Goal: Task Accomplishment & Management: Complete application form

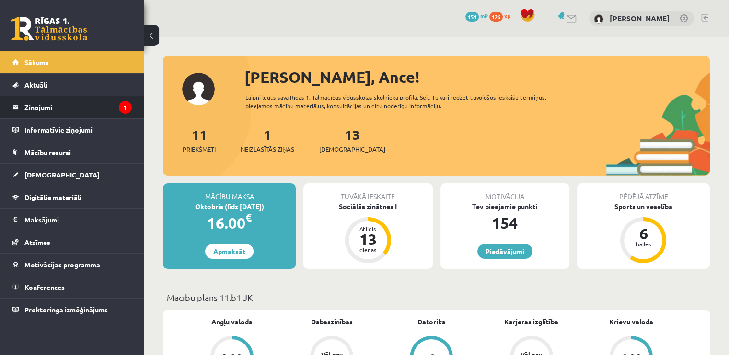
click at [50, 106] on legend "Ziņojumi 1" at bounding box center [77, 107] width 107 height 22
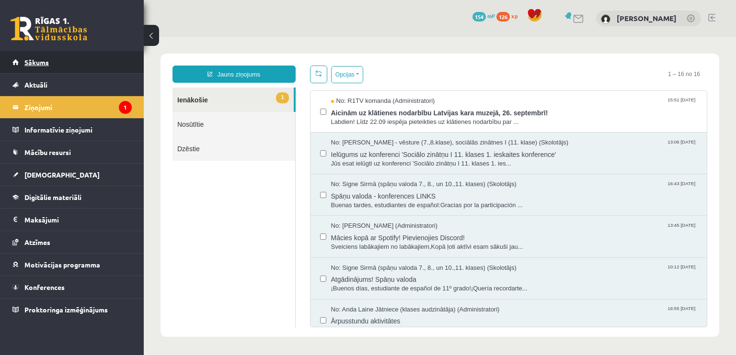
click at [42, 61] on span "Sākums" at bounding box center [36, 62] width 24 height 9
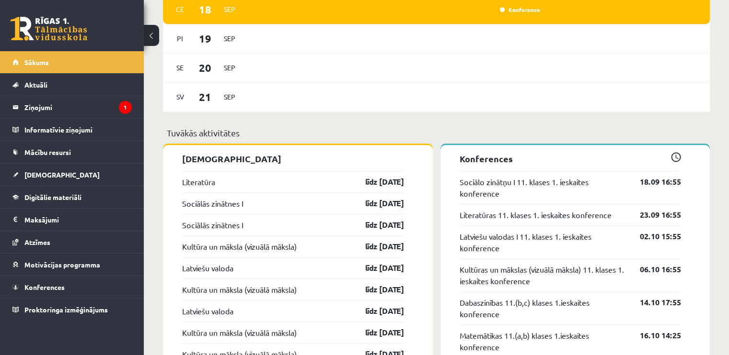
scroll to position [1024, 0]
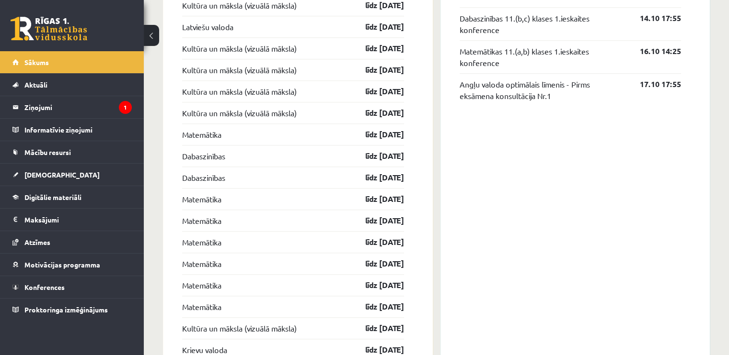
drag, startPoint x: 728, startPoint y: 228, endPoint x: 729, endPoint y: 183, distance: 44.1
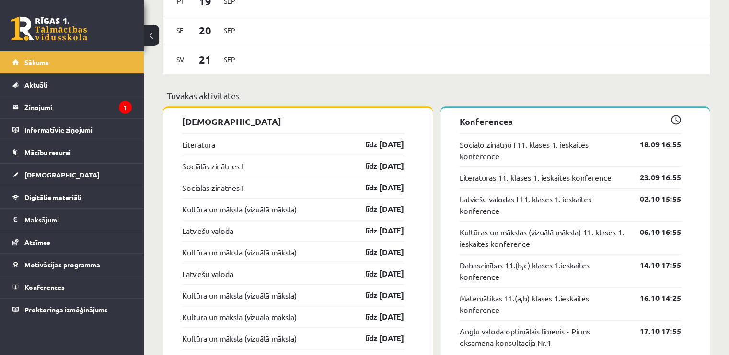
scroll to position [757, 0]
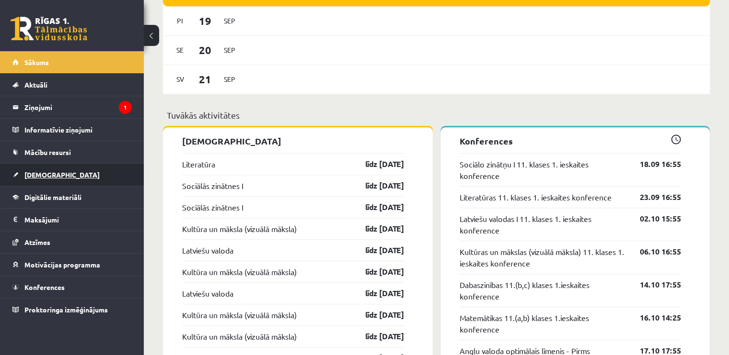
click at [63, 172] on link "[DEMOGRAPHIC_DATA]" at bounding box center [71, 175] width 119 height 22
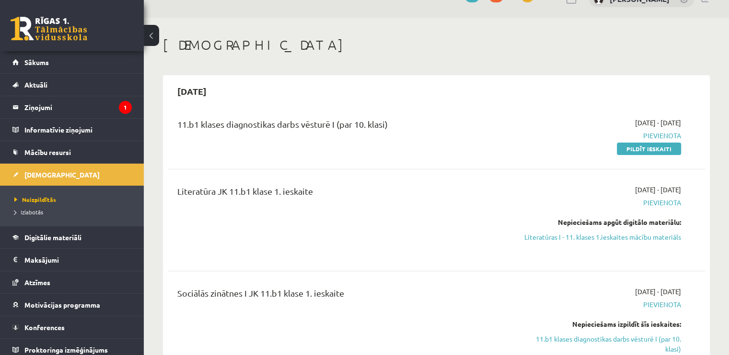
scroll to position [48, 0]
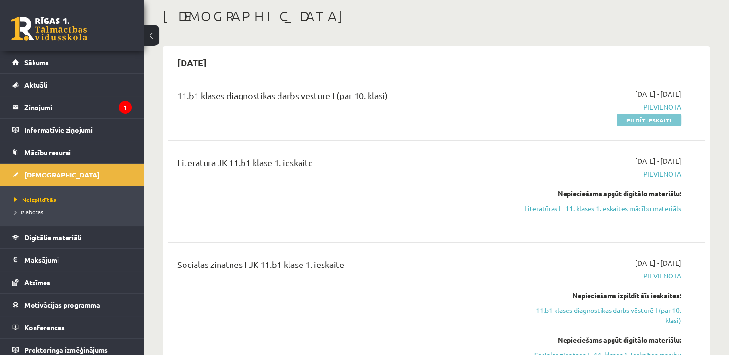
click at [640, 120] on link "Pildīt ieskaiti" at bounding box center [649, 120] width 64 height 12
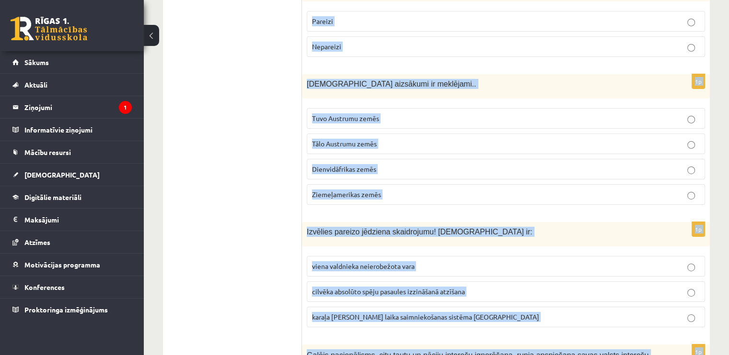
scroll to position [3269, 0]
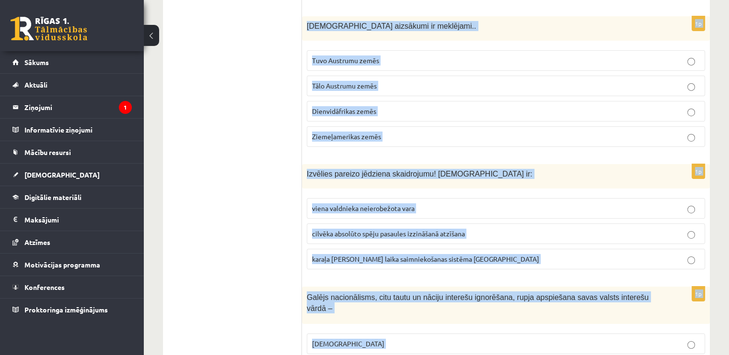
drag, startPoint x: 307, startPoint y: 189, endPoint x: 539, endPoint y: 354, distance: 285.5
copy form "Vai apgalvojums ir patiess? Ar Renesansi Eiropā sākās jauns vēstures posms – ja…"
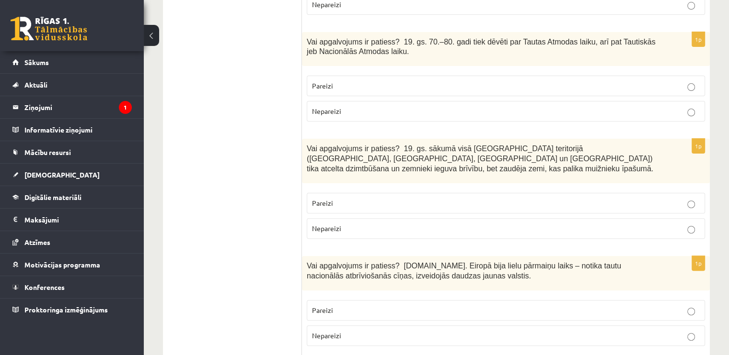
scroll to position [253, 0]
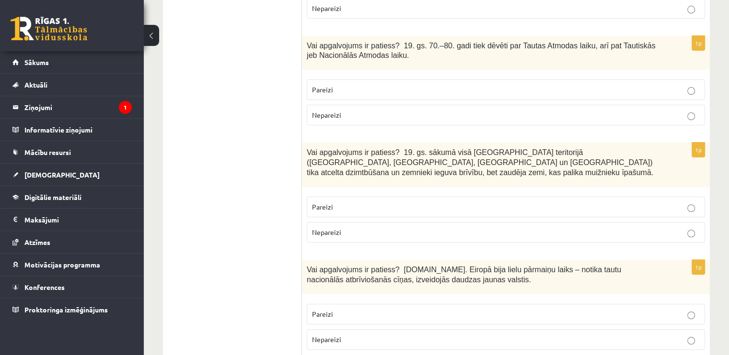
click at [329, 85] on span "Pareizi" at bounding box center [322, 89] width 21 height 9
click at [589, 202] on p "Pareizi" at bounding box center [506, 207] width 388 height 10
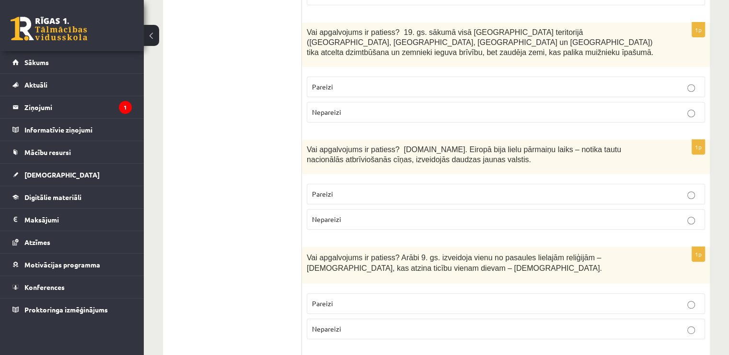
scroll to position [389, 0]
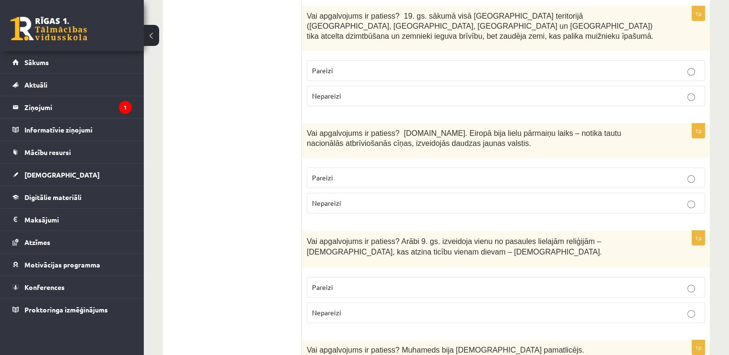
click at [611, 173] on p "Pareizi" at bounding box center [506, 178] width 388 height 10
click at [553, 308] on p "Nepareizi" at bounding box center [506, 313] width 388 height 10
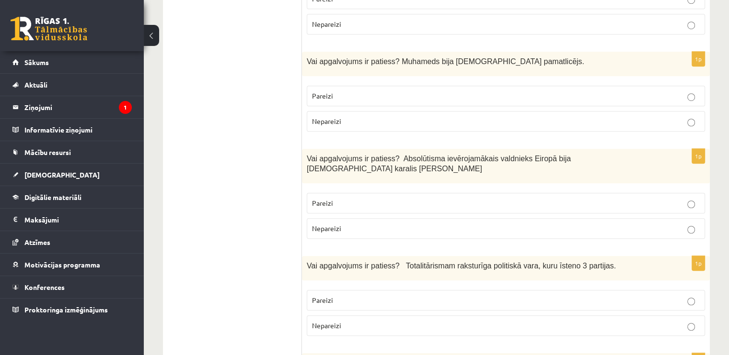
scroll to position [686, 0]
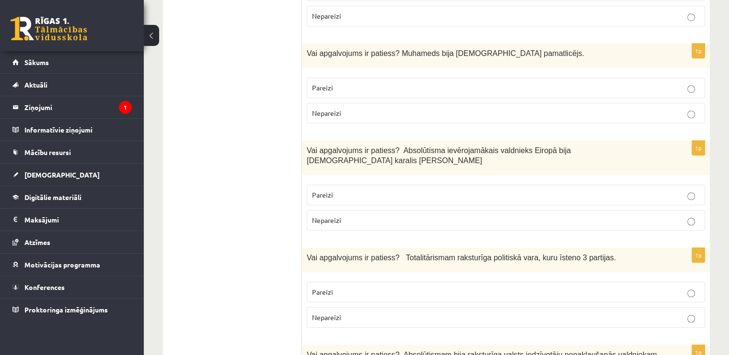
click at [500, 78] on label "Pareizi" at bounding box center [506, 88] width 398 height 21
click at [493, 287] on p "Pareizi" at bounding box center [506, 292] width 388 height 10
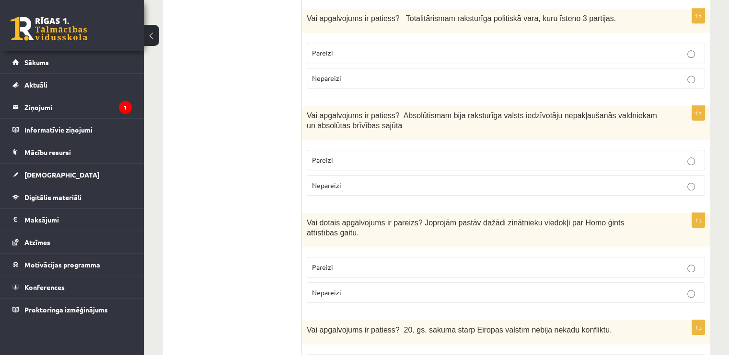
scroll to position [938, 0]
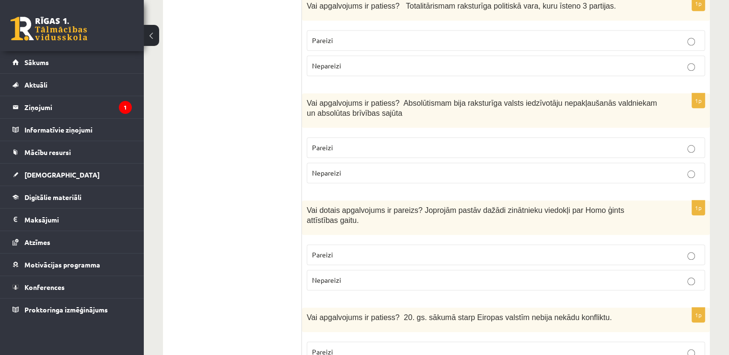
click at [391, 143] on p "Pareizi" at bounding box center [506, 148] width 388 height 10
click at [384, 275] on p "Nepareizi" at bounding box center [506, 280] width 388 height 10
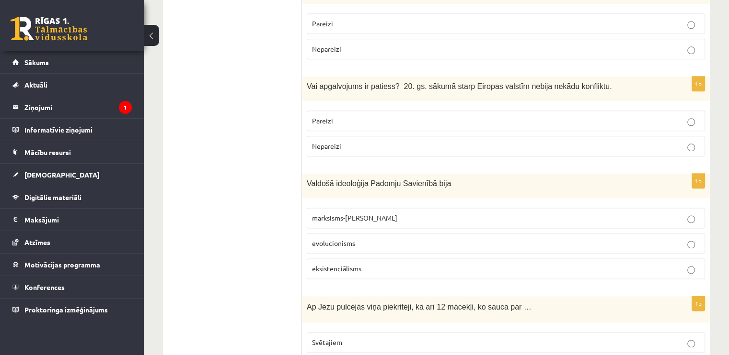
scroll to position [1161, 0]
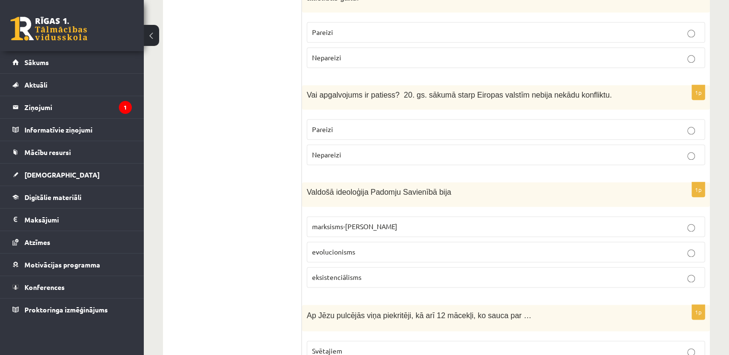
click at [382, 150] on p "Nepareizi" at bounding box center [506, 155] width 388 height 10
click at [402, 222] on p "marksisms-[PERSON_NAME]" at bounding box center [506, 227] width 388 height 10
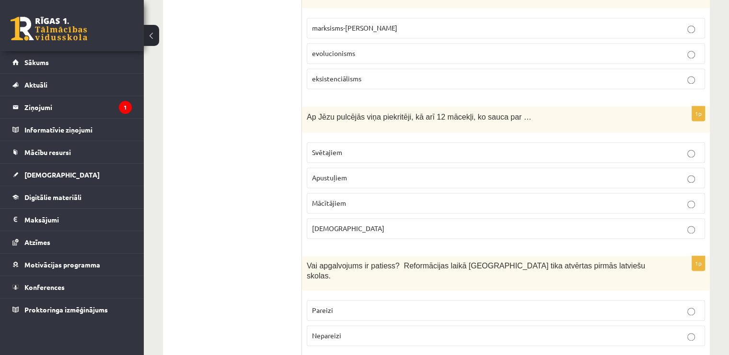
scroll to position [1356, 0]
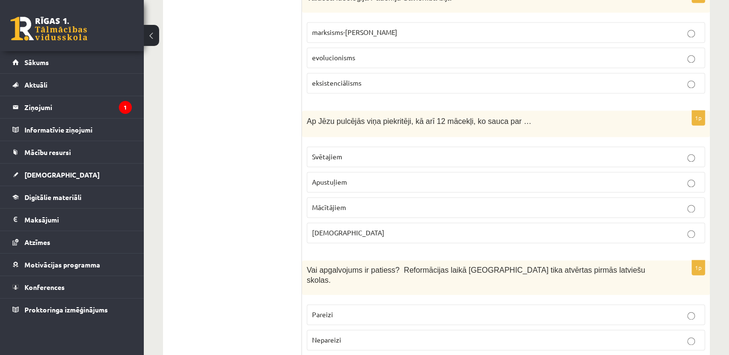
click at [464, 177] on p "Apustuļiem" at bounding box center [506, 182] width 388 height 10
click at [512, 310] on p "Pareizi" at bounding box center [506, 315] width 388 height 10
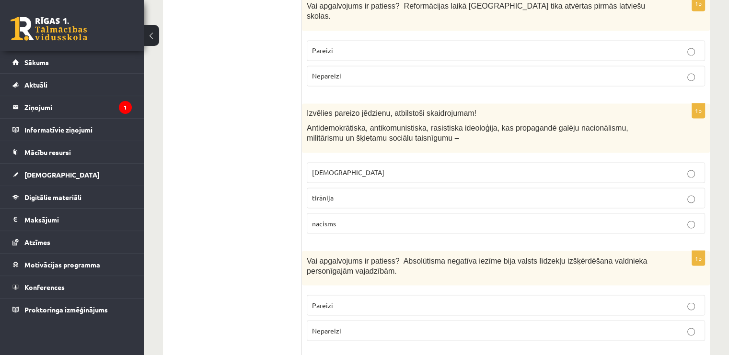
scroll to position [1624, 0]
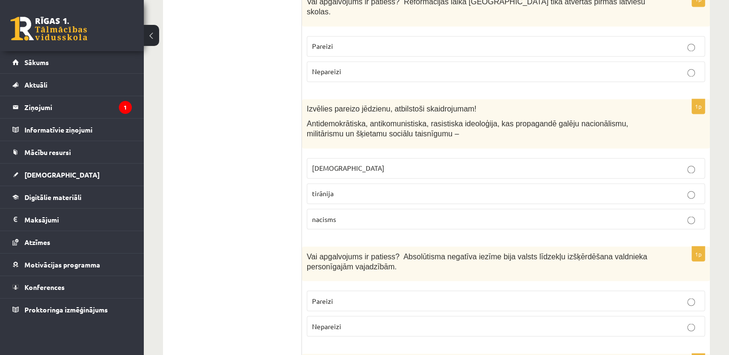
click at [459, 214] on p "nacisms" at bounding box center [506, 219] width 388 height 10
click at [362, 296] on p "Pareizi" at bounding box center [506, 301] width 388 height 10
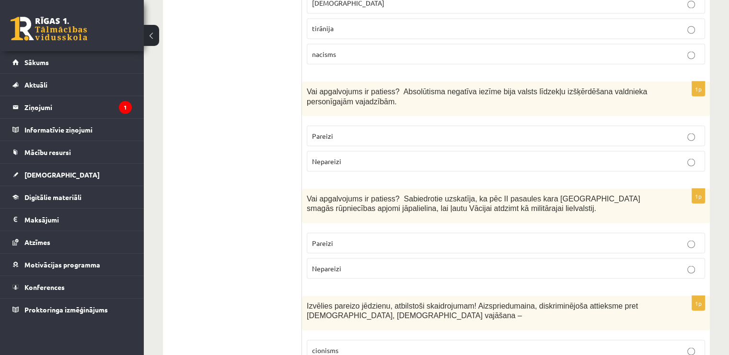
scroll to position [1798, 0]
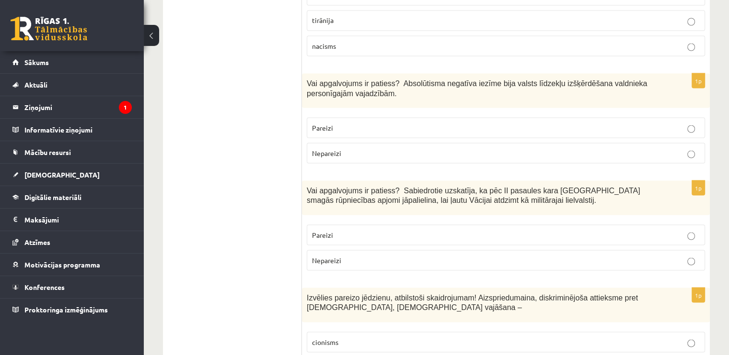
click at [571, 255] on p "Nepareizi" at bounding box center [506, 260] width 388 height 10
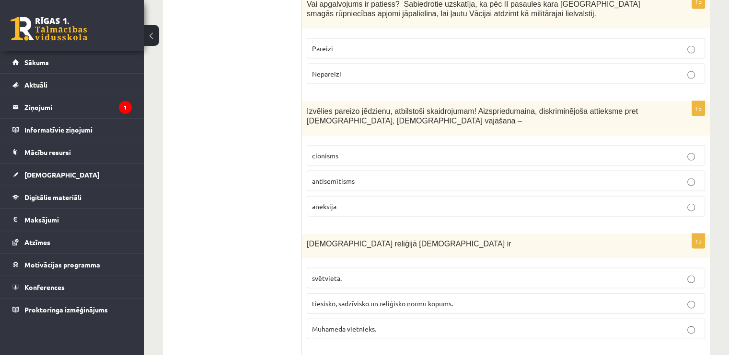
scroll to position [2000, 0]
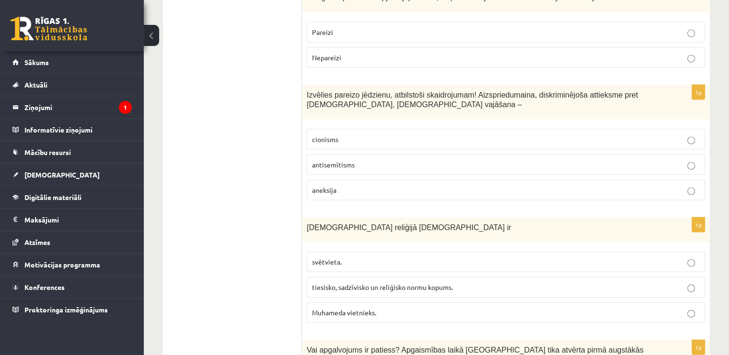
click at [431, 160] on p "antisemītisms" at bounding box center [506, 165] width 388 height 10
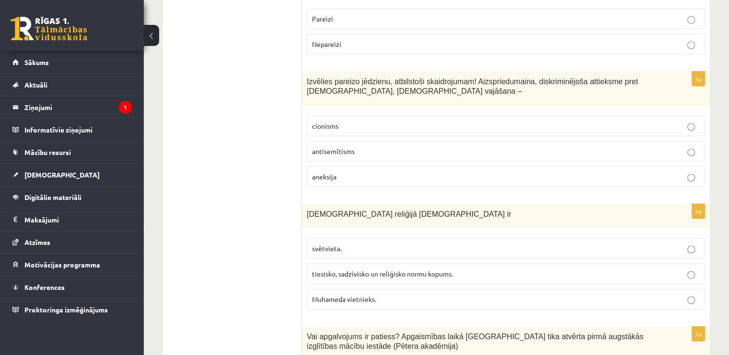
scroll to position [2026, 0]
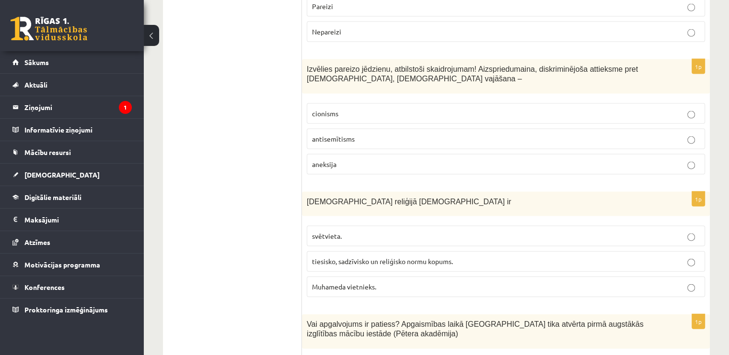
click at [347, 283] on span "Muhameda vietnieks." at bounding box center [344, 287] width 64 height 9
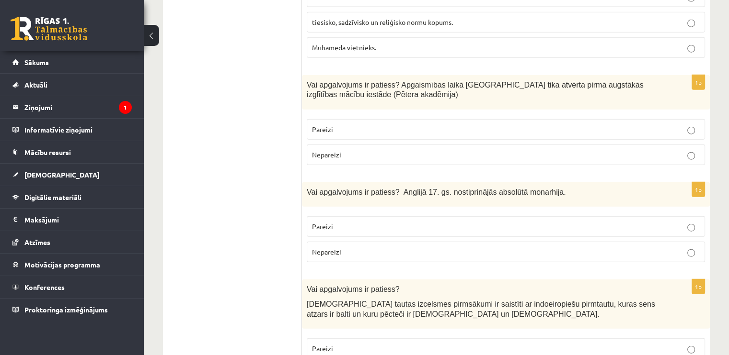
scroll to position [2262, 0]
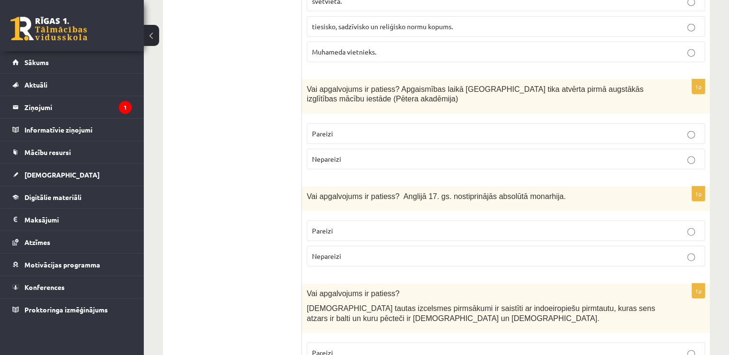
click at [367, 226] on p "Pareizi" at bounding box center [506, 231] width 388 height 10
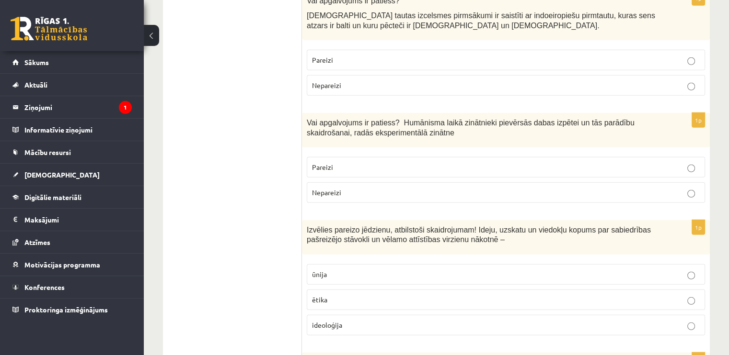
scroll to position [2555, 0]
click at [502, 157] on label "Pareizi" at bounding box center [506, 167] width 398 height 21
click at [492, 260] on fieldset "ūnija ētika ideoloģija" at bounding box center [506, 299] width 398 height 79
click at [494, 260] on fieldset "ūnija ētika ideoloģija" at bounding box center [506, 299] width 398 height 79
click at [686, 295] on p "ētika" at bounding box center [506, 300] width 388 height 10
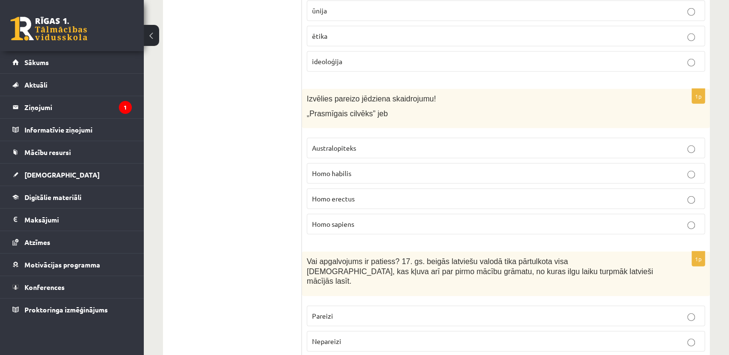
scroll to position [2815, 0]
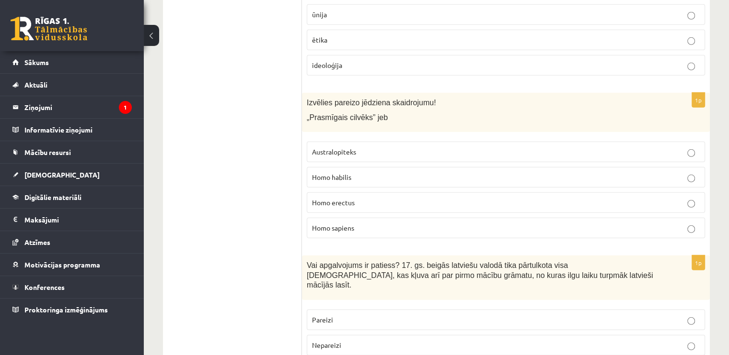
click at [350, 172] on p "Homo habilis" at bounding box center [506, 177] width 388 height 10
click at [409, 315] on p "Pareizi" at bounding box center [506, 320] width 388 height 10
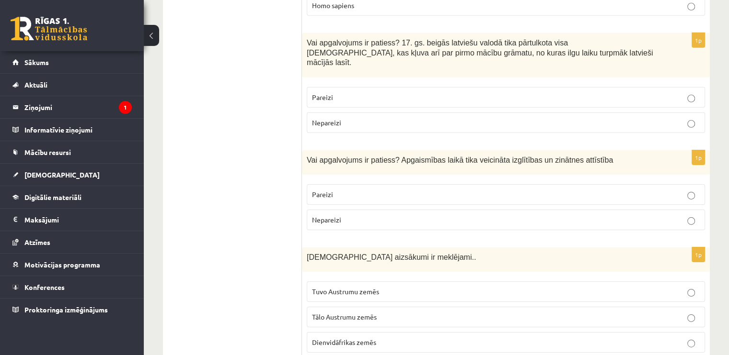
scroll to position [3058, 0]
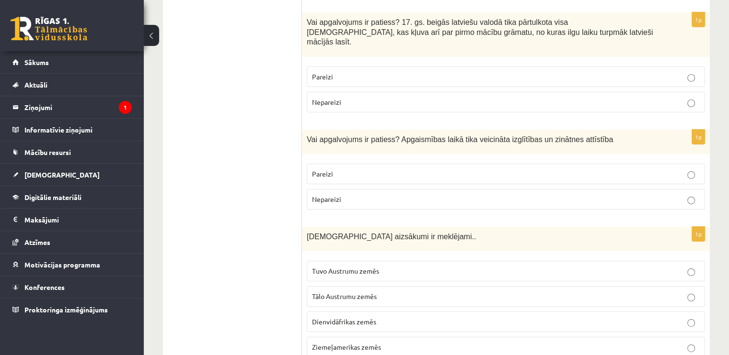
click at [469, 169] on p "Pareizi" at bounding box center [506, 174] width 388 height 10
click at [423, 266] on p "Tuvo Austrumu zemēs" at bounding box center [506, 271] width 388 height 10
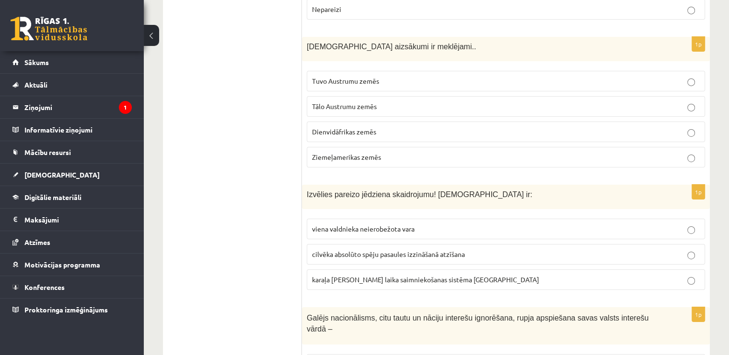
scroll to position [3269, 0]
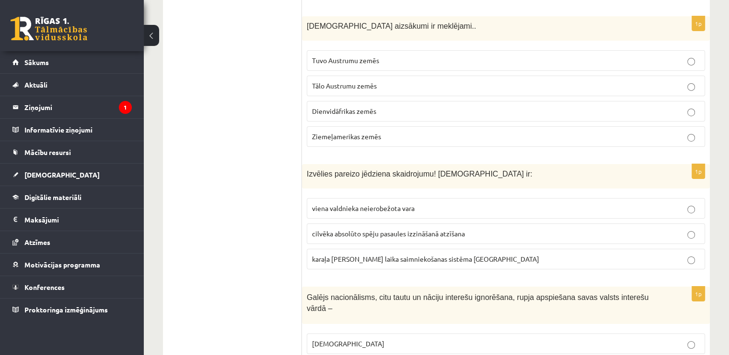
click at [394, 198] on label "viena valdnieka neierobežota vara" at bounding box center [506, 208] width 398 height 21
click at [368, 339] on p "[DEMOGRAPHIC_DATA]" at bounding box center [506, 344] width 388 height 10
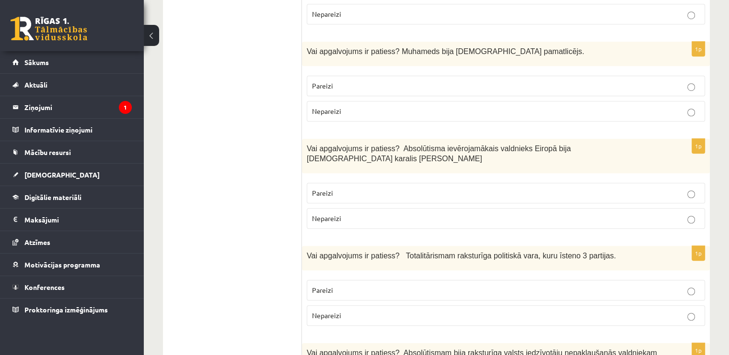
scroll to position [0, 0]
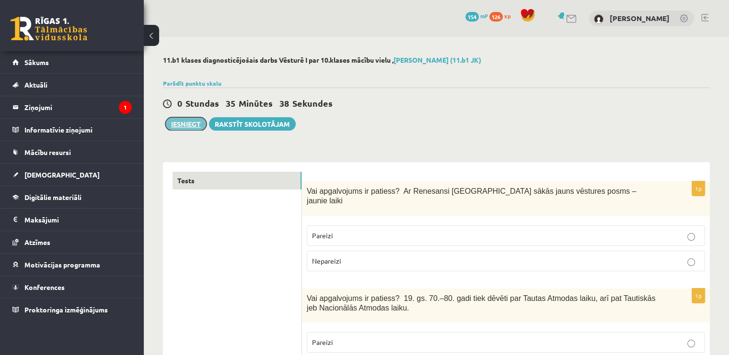
click at [197, 127] on button "Iesniegt" at bounding box center [185, 123] width 41 height 13
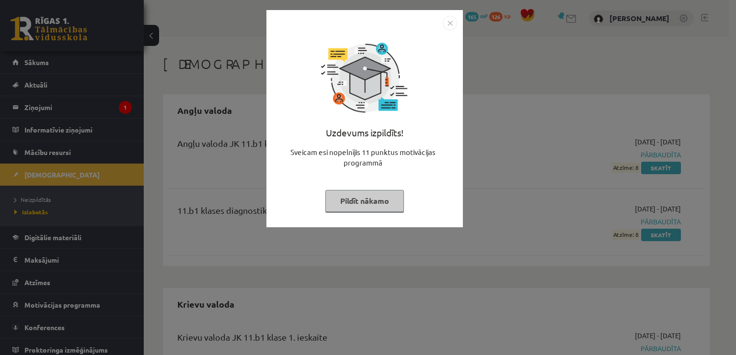
click at [366, 205] on button "Pildīt nākamo" at bounding box center [364, 201] width 79 height 22
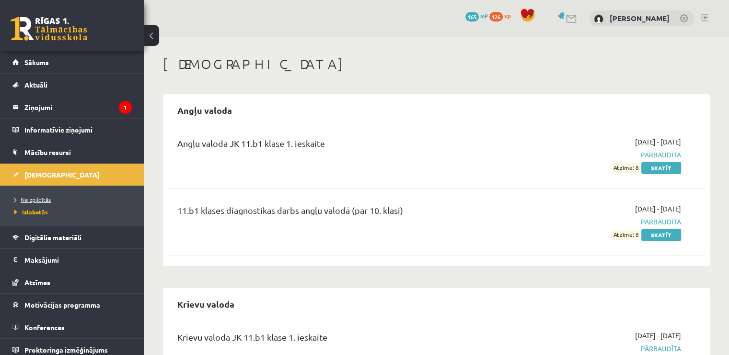
click at [33, 195] on link "Neizpildītās" at bounding box center [74, 199] width 120 height 9
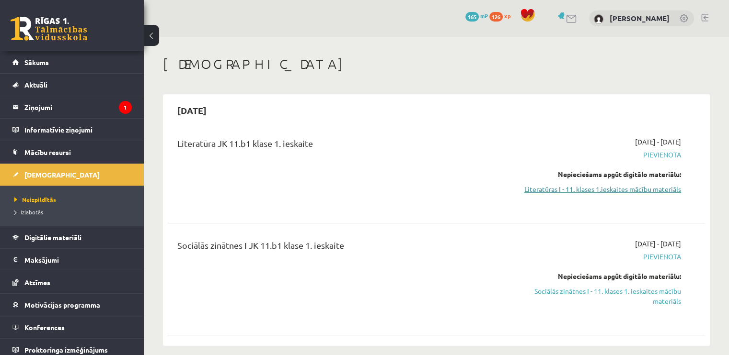
click at [647, 186] on link "Literatūras I - 11. klases 1.ieskaites mācību materiāls" at bounding box center [602, 189] width 158 height 10
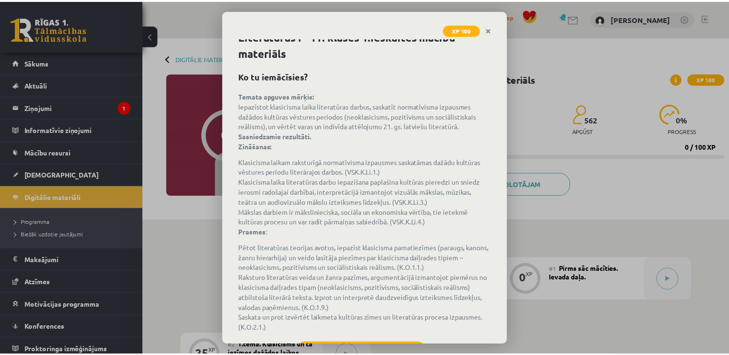
scroll to position [54, 0]
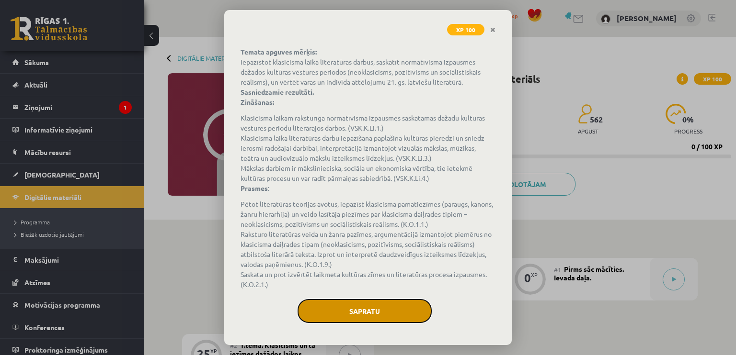
click at [368, 316] on button "Sapratu" at bounding box center [364, 311] width 134 height 24
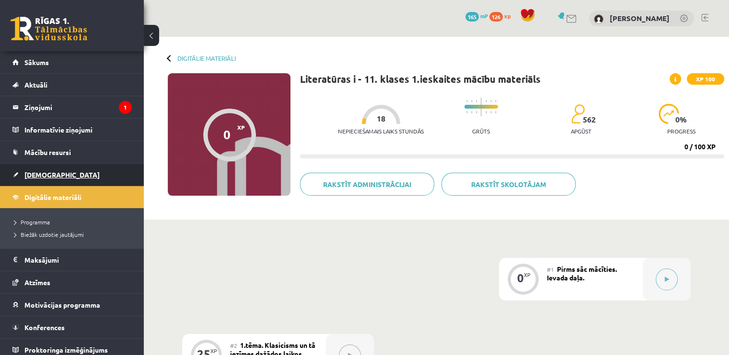
click at [38, 171] on span "[DEMOGRAPHIC_DATA]" at bounding box center [61, 175] width 75 height 9
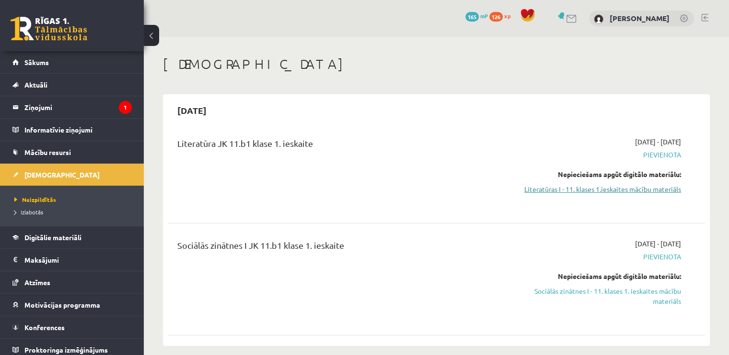
click at [571, 187] on link "Literatūras I - 11. klases 1.ieskaites mācību materiāls" at bounding box center [602, 189] width 158 height 10
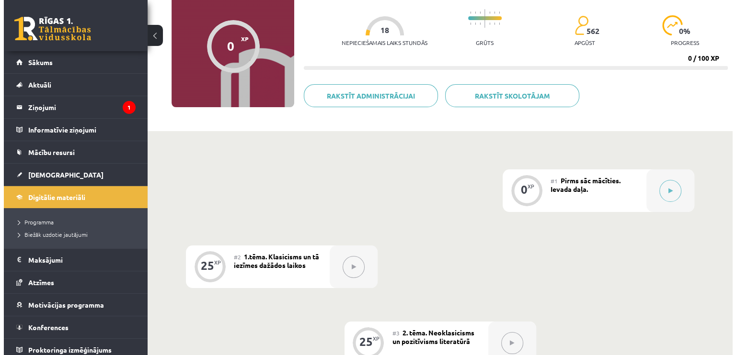
scroll to position [90, 0]
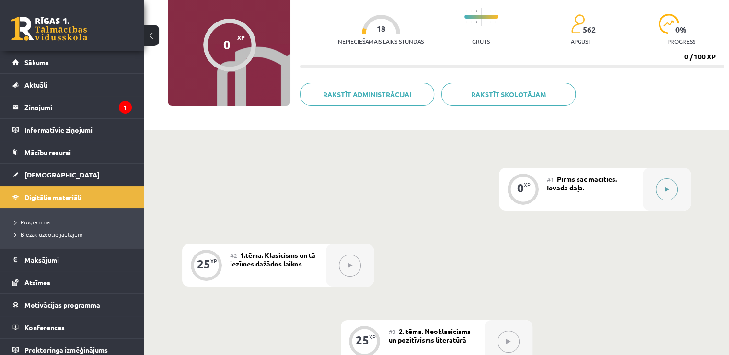
click at [663, 191] on button at bounding box center [666, 190] width 22 height 22
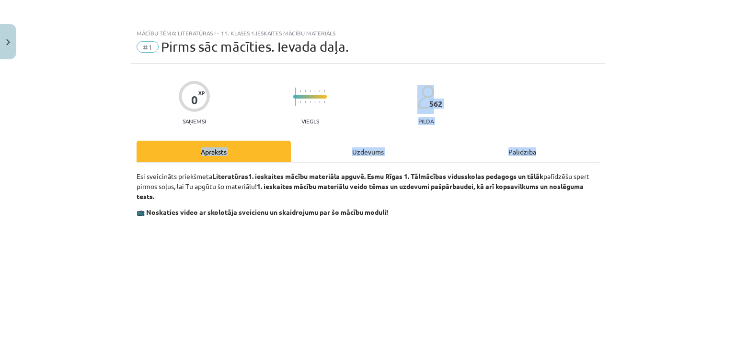
drag, startPoint x: 724, startPoint y: 89, endPoint x: 735, endPoint y: 146, distance: 58.2
click at [735, 146] on div "Mācību tēma: Literatūras i - 11. klases 1.ieskaites mācību materiāls #1 Pirms s…" at bounding box center [368, 177] width 736 height 355
click at [694, 136] on div "Mācību tēma: Literatūras i - 11. klases 1.ieskaites mācību materiāls #1 Pirms s…" at bounding box center [368, 177] width 736 height 355
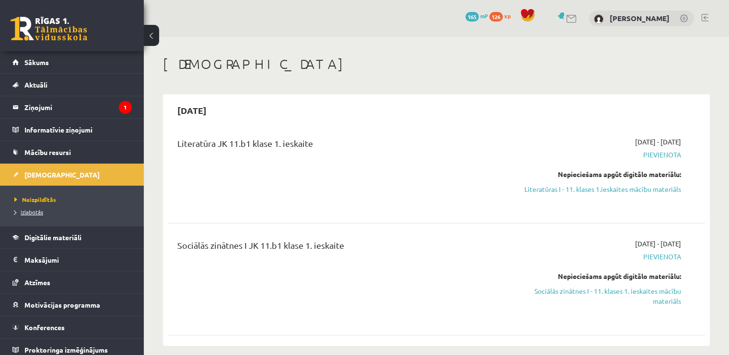
click at [57, 213] on link "Izlabotās" at bounding box center [74, 212] width 120 height 9
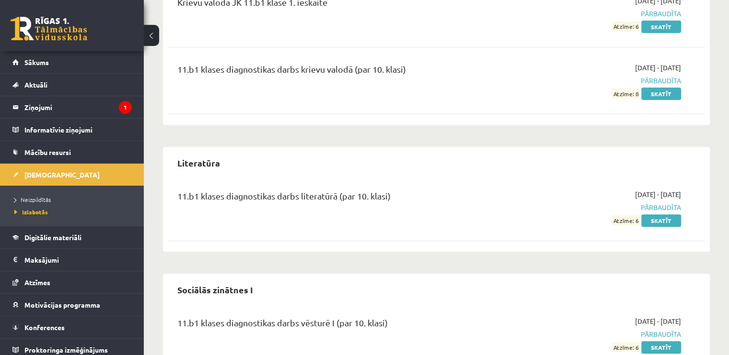
scroll to position [337, 0]
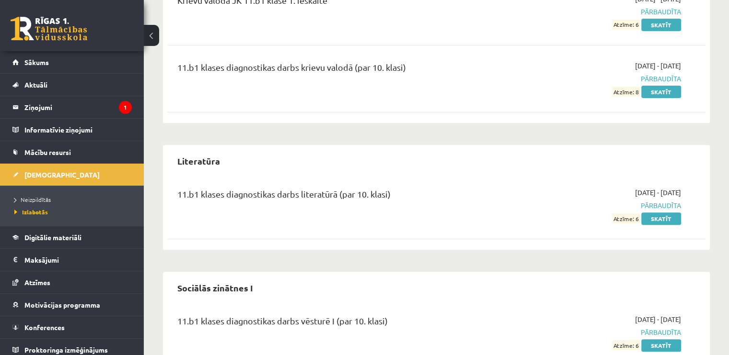
drag, startPoint x: 724, startPoint y: 255, endPoint x: 734, endPoint y: 236, distance: 21.9
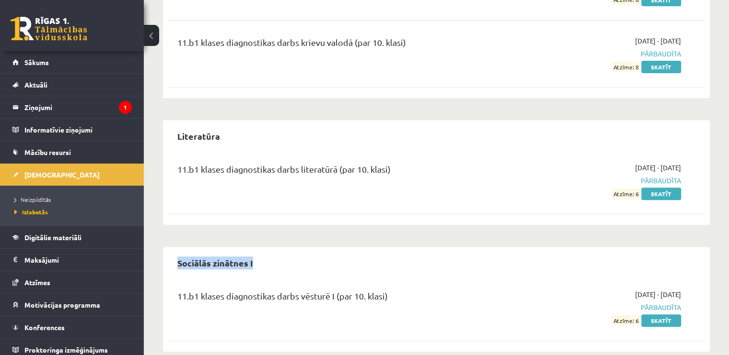
scroll to position [377, 0]
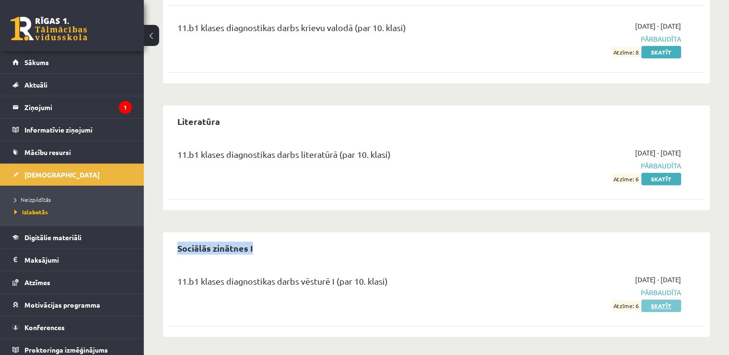
click at [667, 302] on link "Skatīt" at bounding box center [661, 306] width 40 height 12
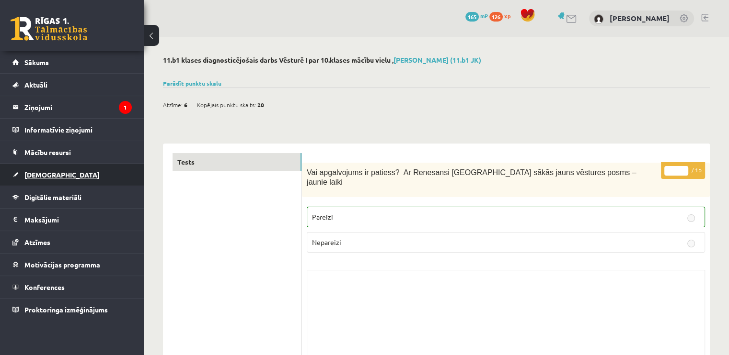
click at [67, 176] on link "[DEMOGRAPHIC_DATA]" at bounding box center [71, 175] width 119 height 22
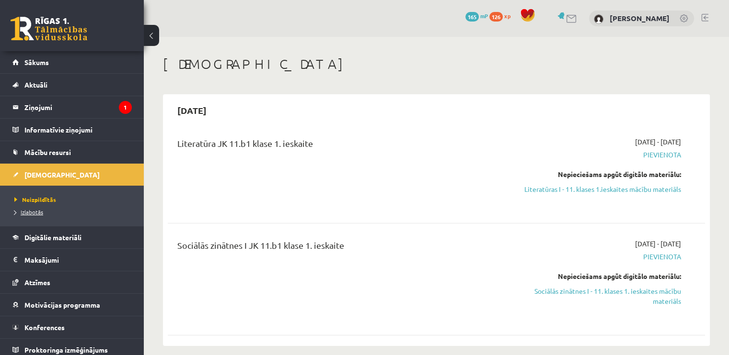
click at [20, 212] on span "Izlabotās" at bounding box center [28, 212] width 29 height 8
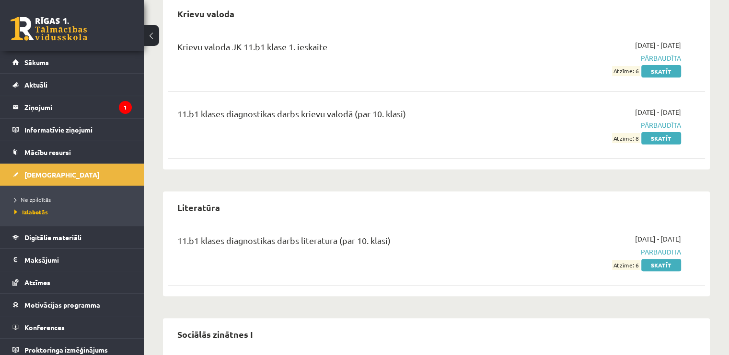
scroll to position [377, 0]
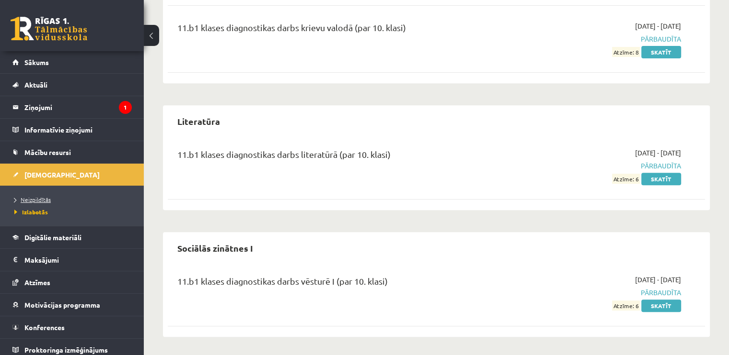
click at [28, 200] on span "Neizpildītās" at bounding box center [32, 200] width 36 height 8
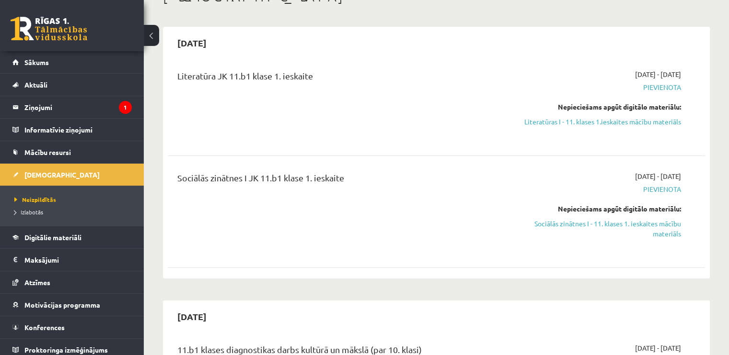
scroll to position [58, 0]
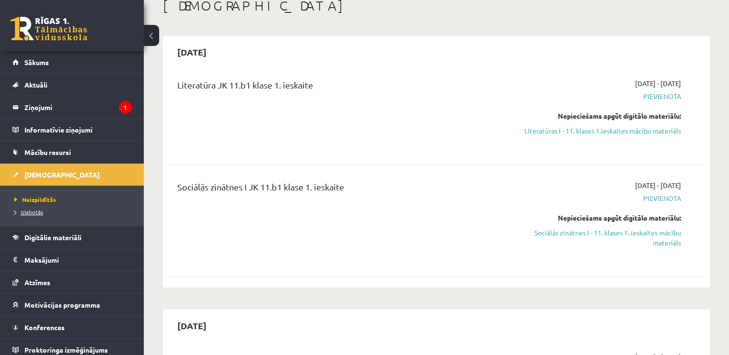
click at [53, 212] on link "Izlabotās" at bounding box center [74, 212] width 120 height 9
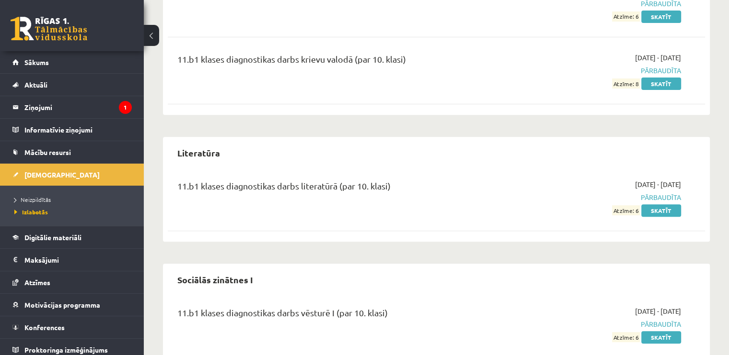
scroll to position [377, 0]
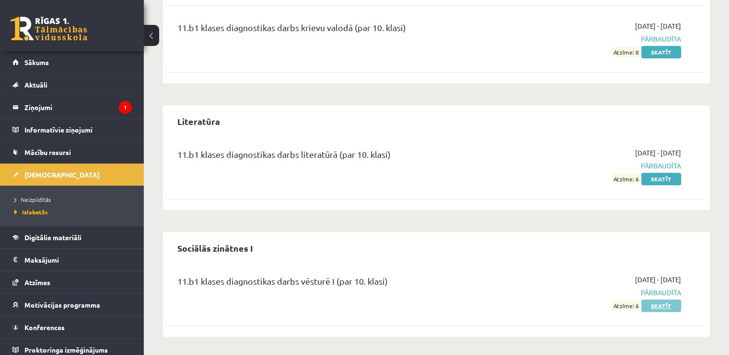
click at [663, 310] on link "Skatīt" at bounding box center [661, 306] width 40 height 12
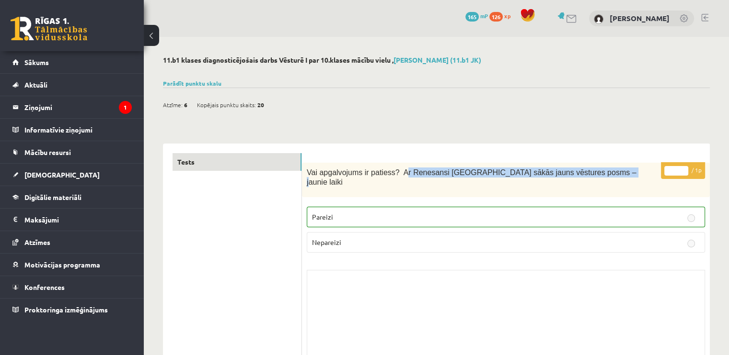
drag, startPoint x: 397, startPoint y: 169, endPoint x: 590, endPoint y: 158, distance: 193.4
click at [488, 100] on div "Atzīme: 6 Kopējais punktu skaits: 20" at bounding box center [436, 100] width 547 height 24
drag, startPoint x: 395, startPoint y: 171, endPoint x: 596, endPoint y: 150, distance: 202.7
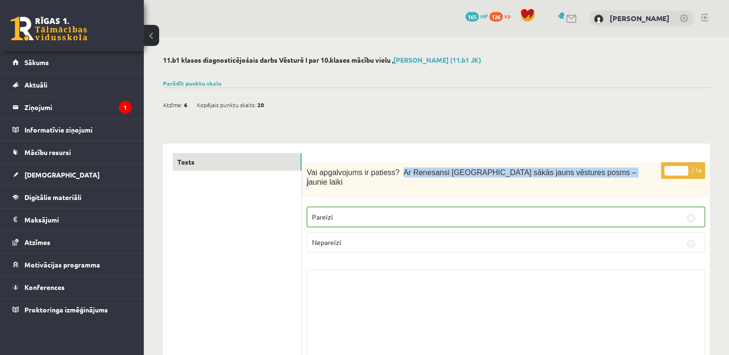
copy span "Ar Renesansi [GEOGRAPHIC_DATA] sākās jauns vēstures posms – jaunie laiki"
